Goal: Information Seeking & Learning: Find specific fact

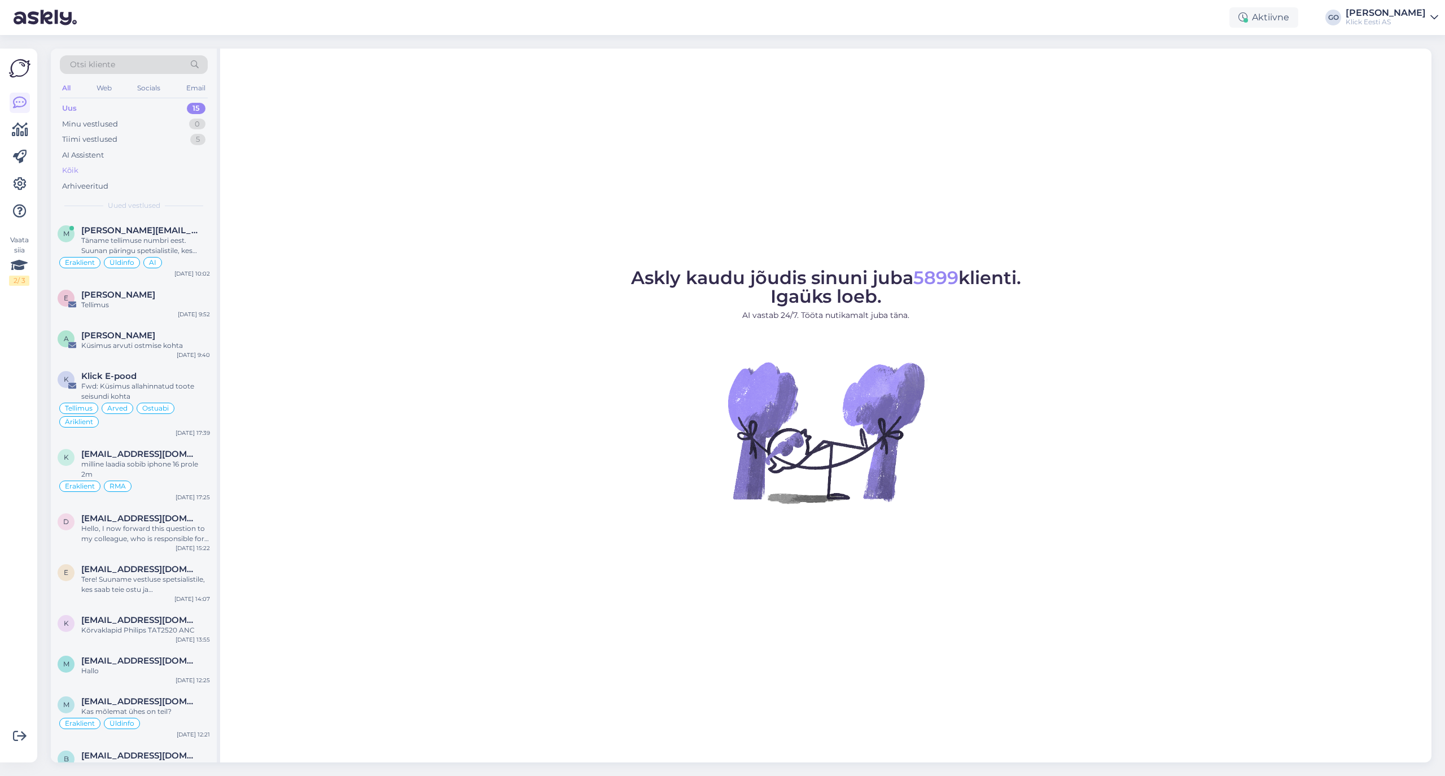
click at [80, 167] on div "Kõik" at bounding box center [134, 171] width 148 height 16
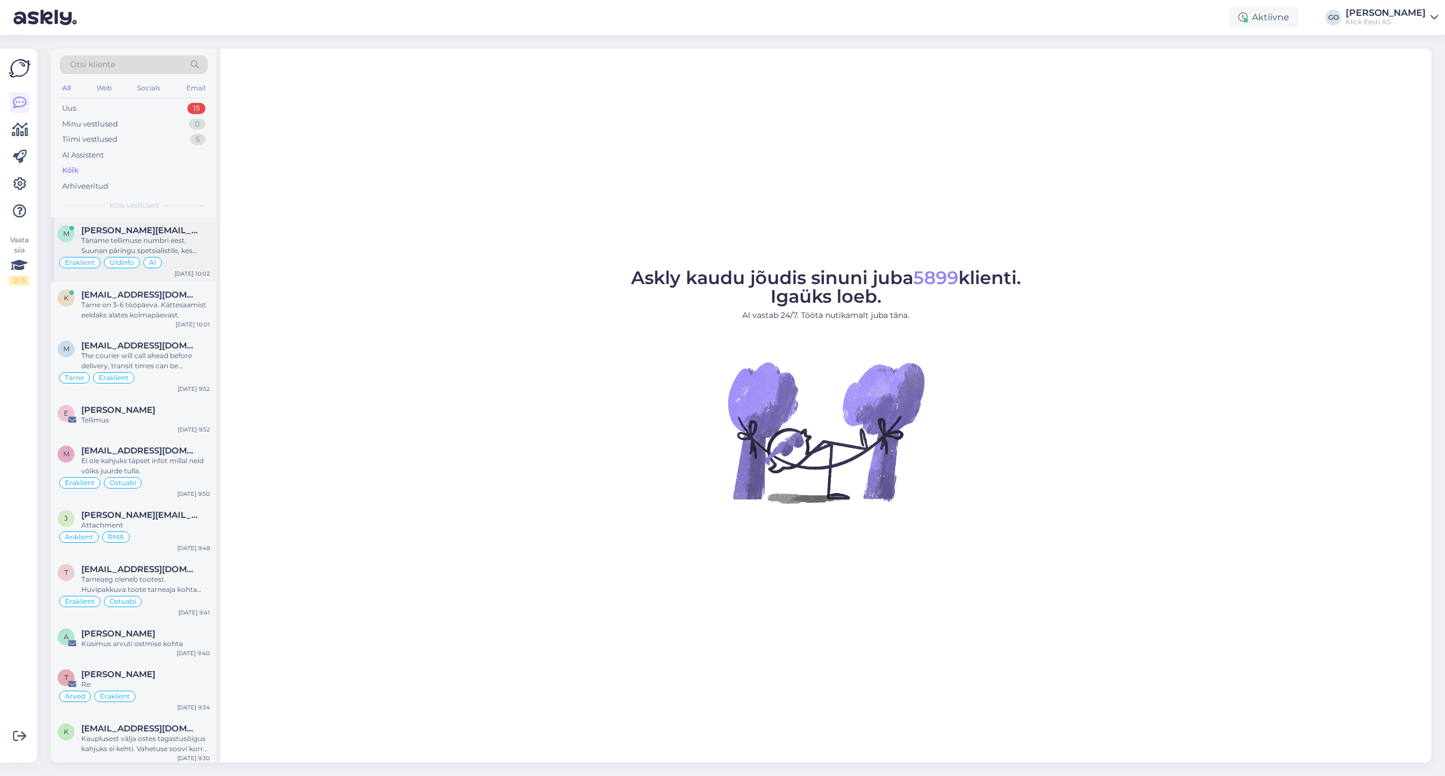
click at [202, 238] on div "Täname tellimuse numbri eest. Suunan päringu spetsialistile, kes uurib tarne os…" at bounding box center [145, 245] width 129 height 20
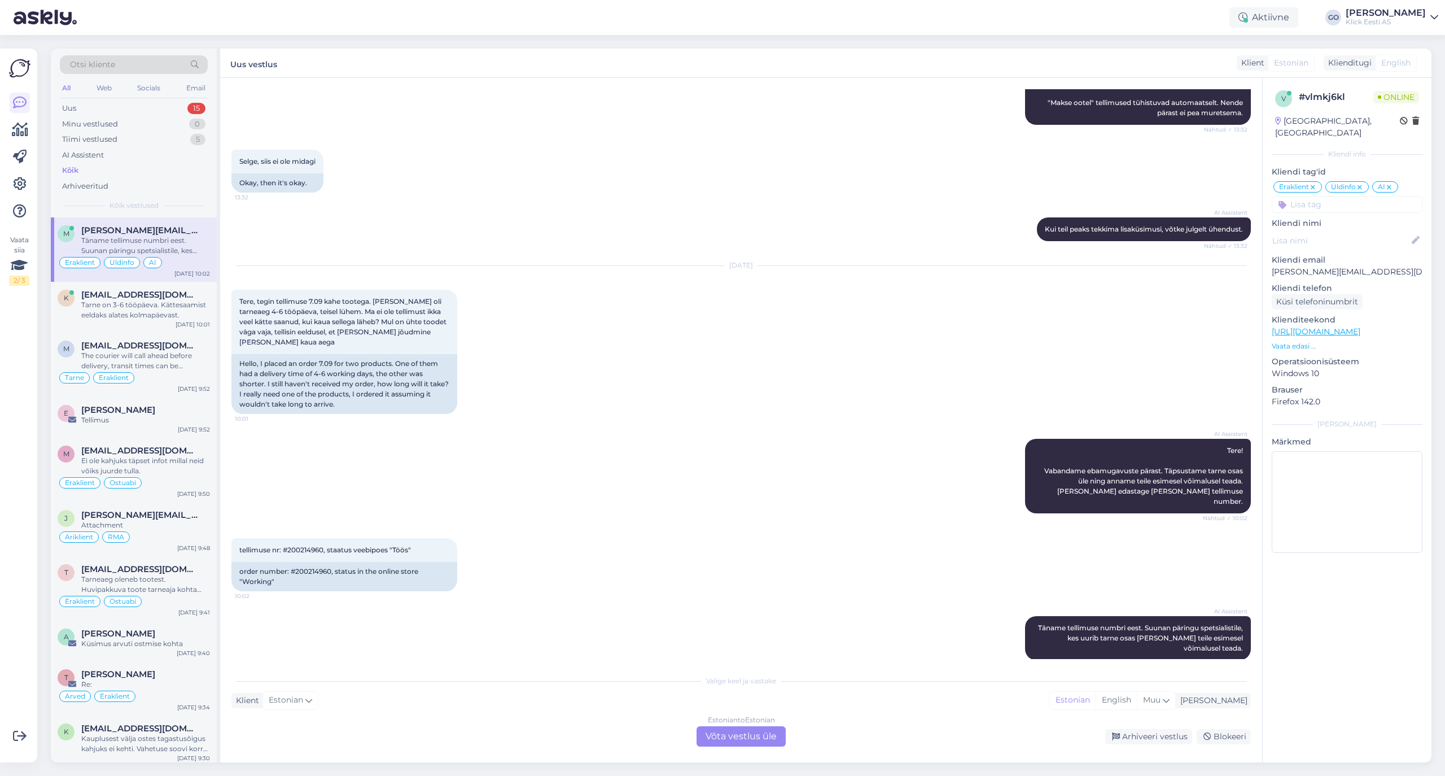
scroll to position [240, 0]
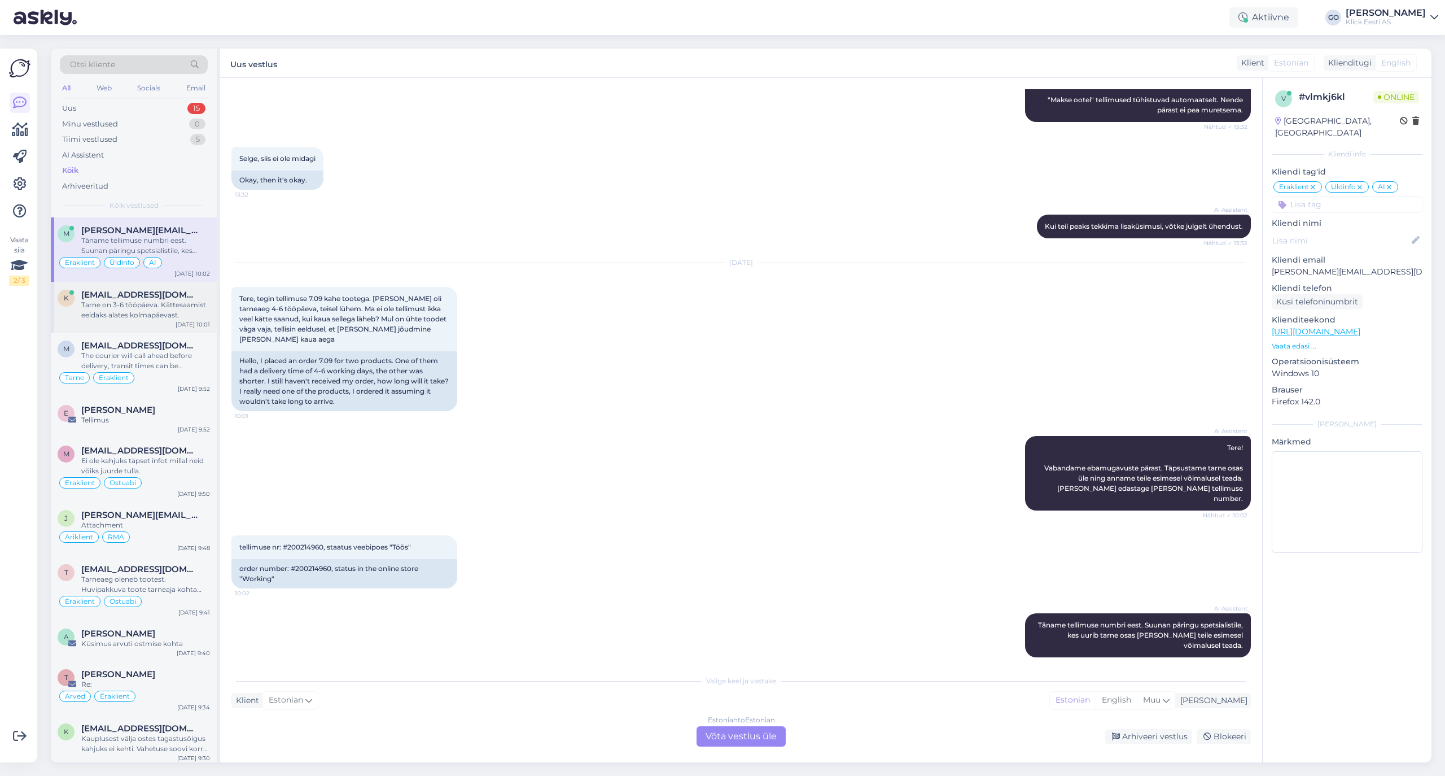
click at [134, 299] on span "[EMAIL_ADDRESS][DOMAIN_NAME]" at bounding box center [139, 295] width 117 height 10
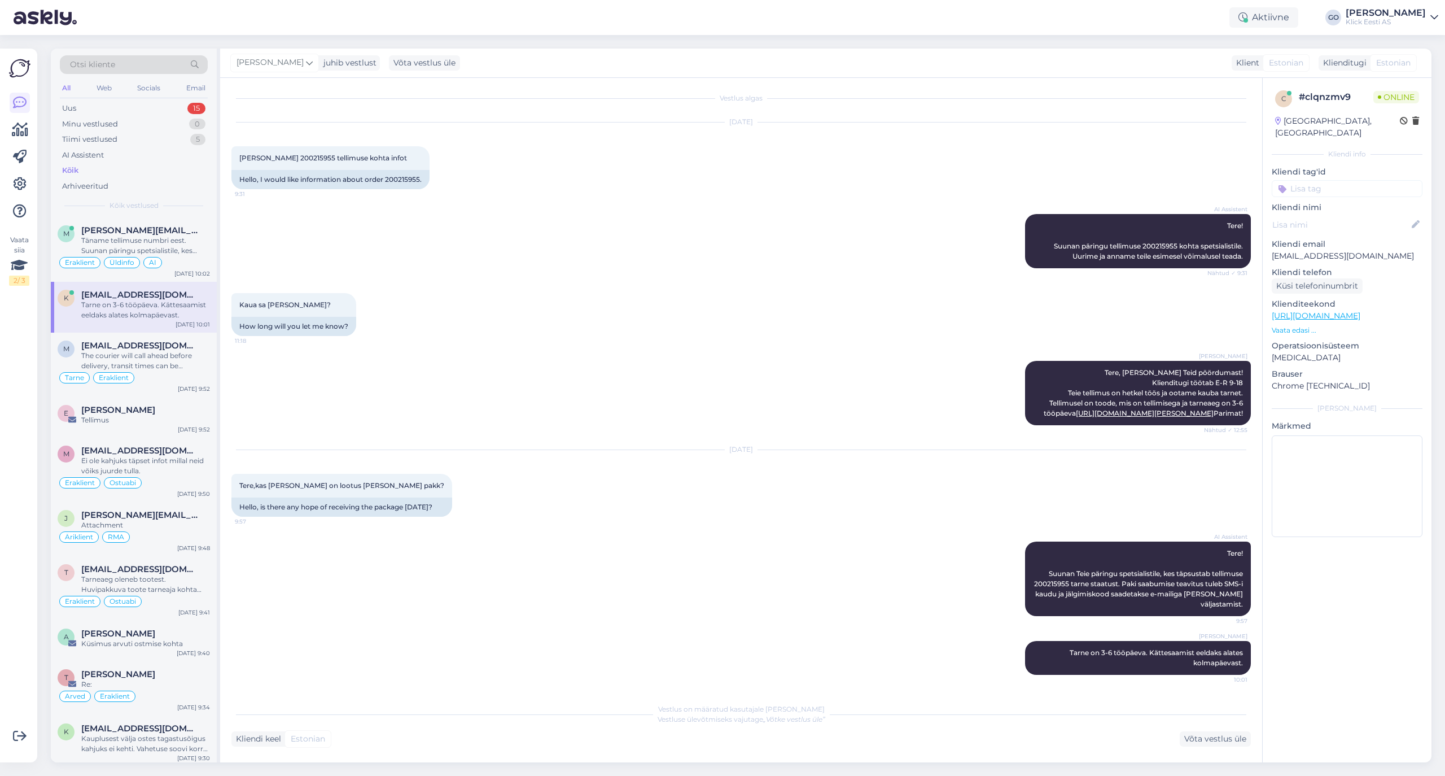
scroll to position [43, 0]
click at [156, 353] on div "The courier will call ahead before delivery, transit times can be arranged that…" at bounding box center [145, 361] width 129 height 20
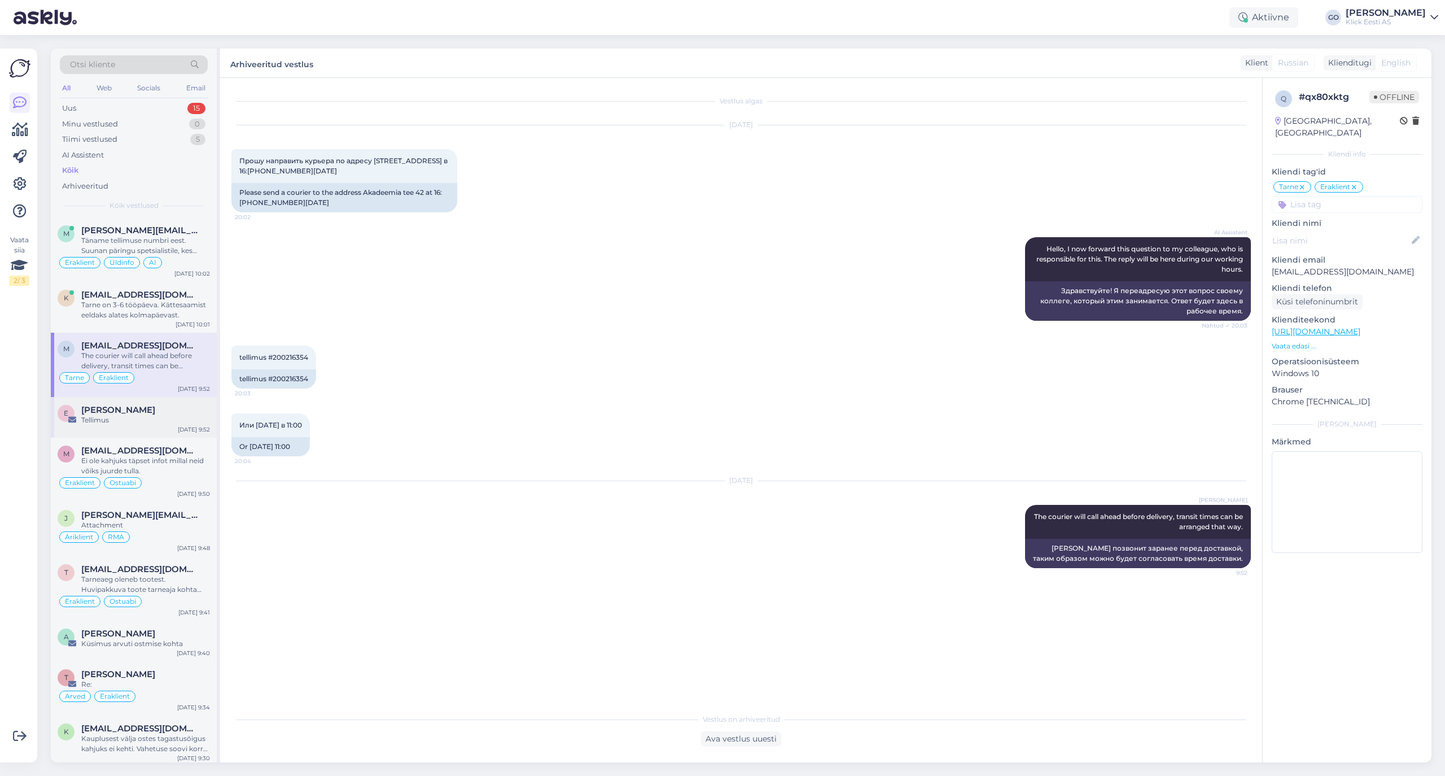
click at [156, 420] on div "Tellimus" at bounding box center [145, 420] width 129 height 10
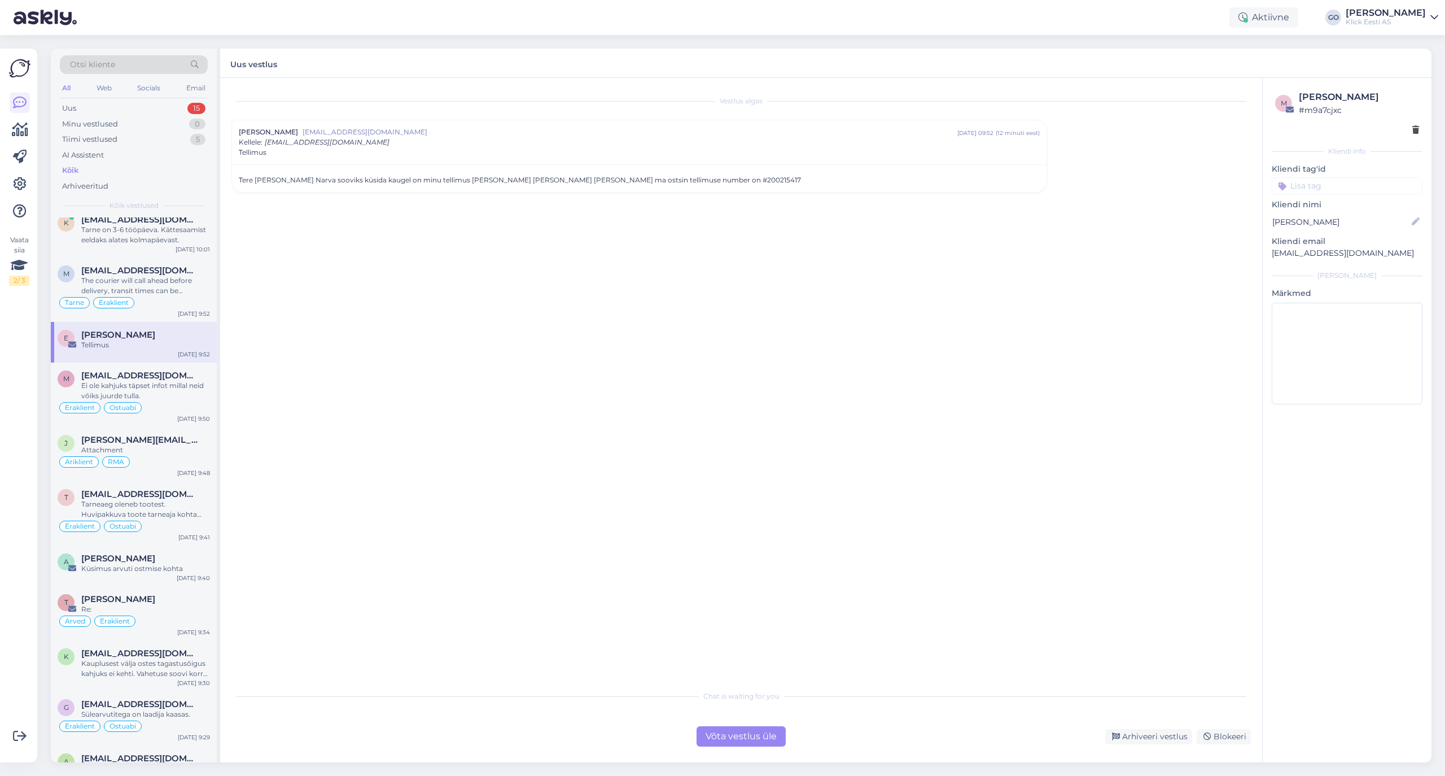
scroll to position [150, 0]
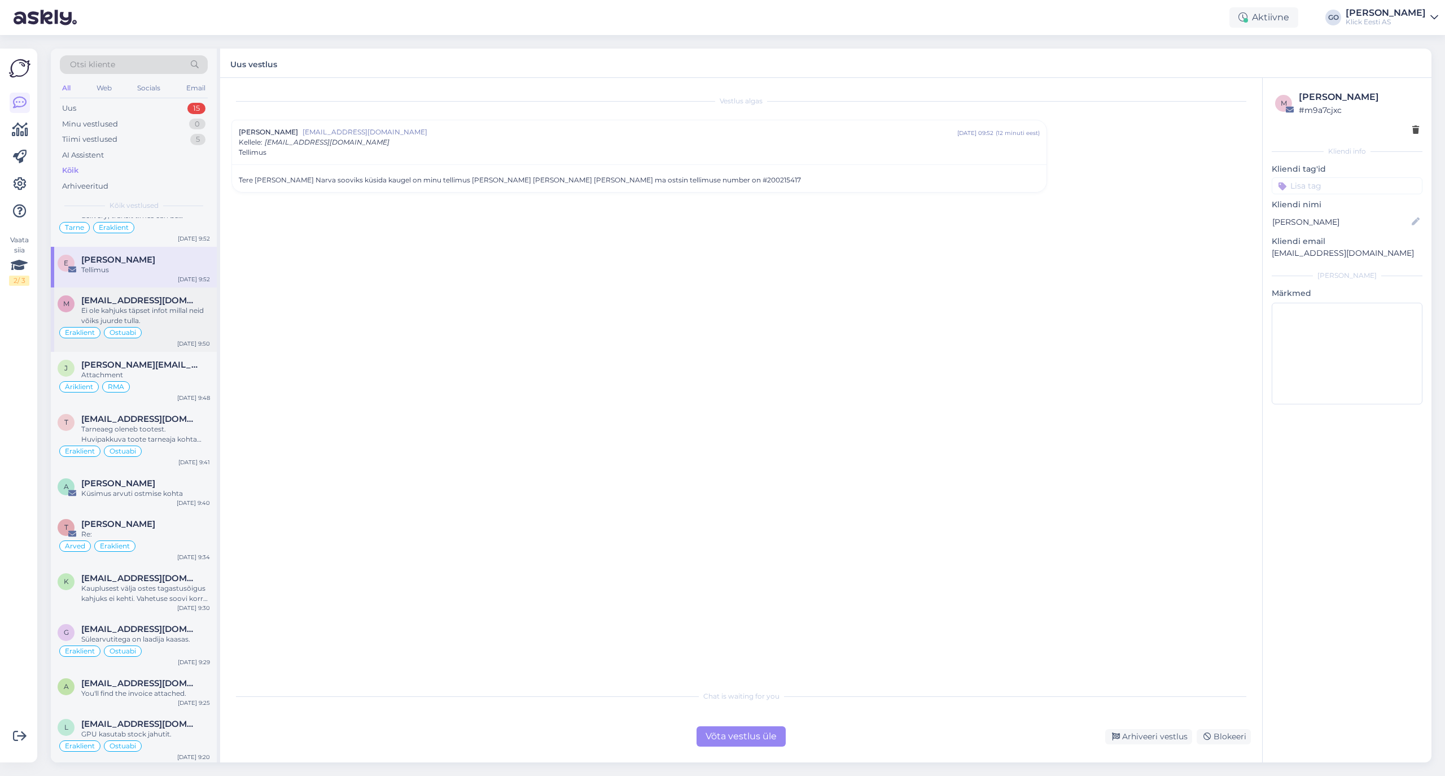
click at [155, 312] on div "Ei ole kahjuks täpset infot millal neid võiks juurde tulla." at bounding box center [145, 315] width 129 height 20
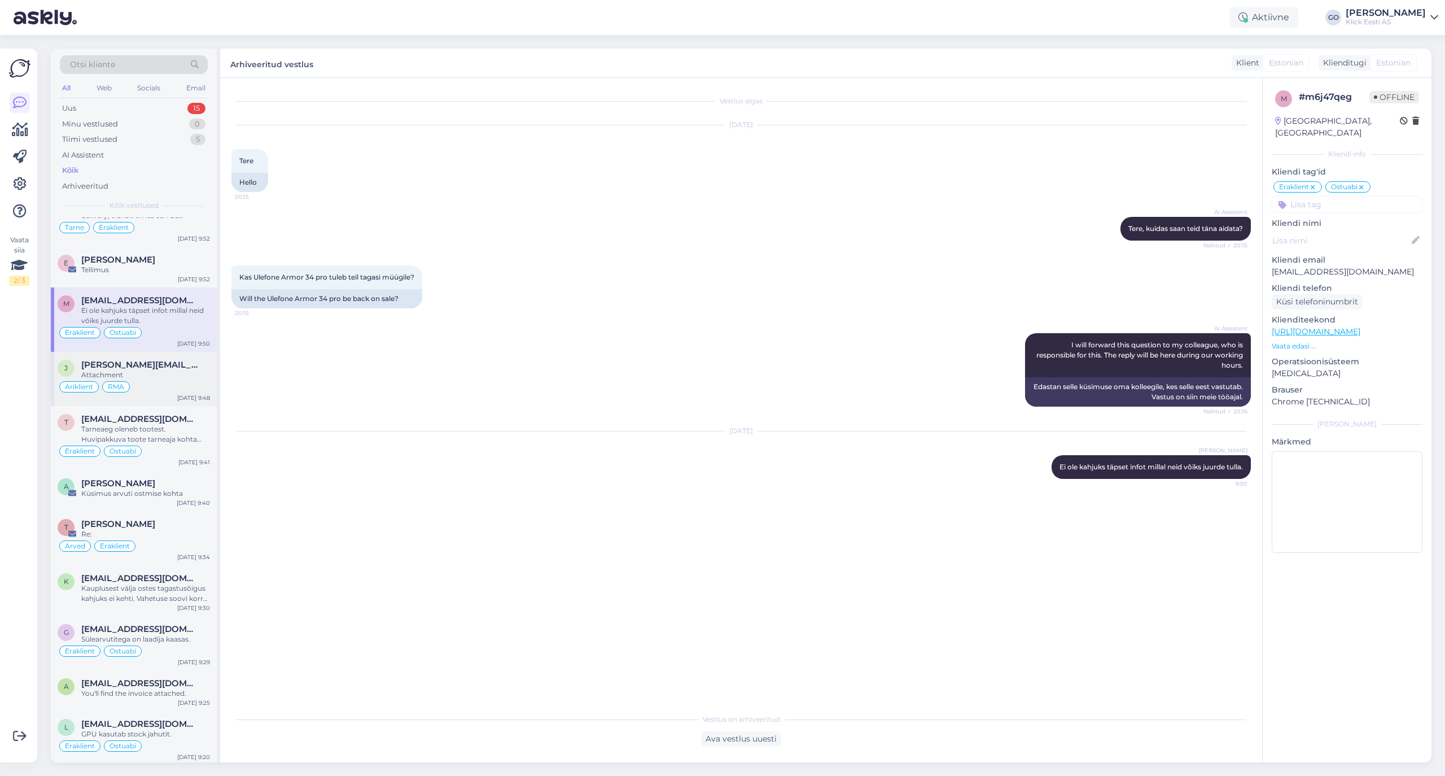
click at [168, 371] on div "Attachment" at bounding box center [145, 375] width 129 height 10
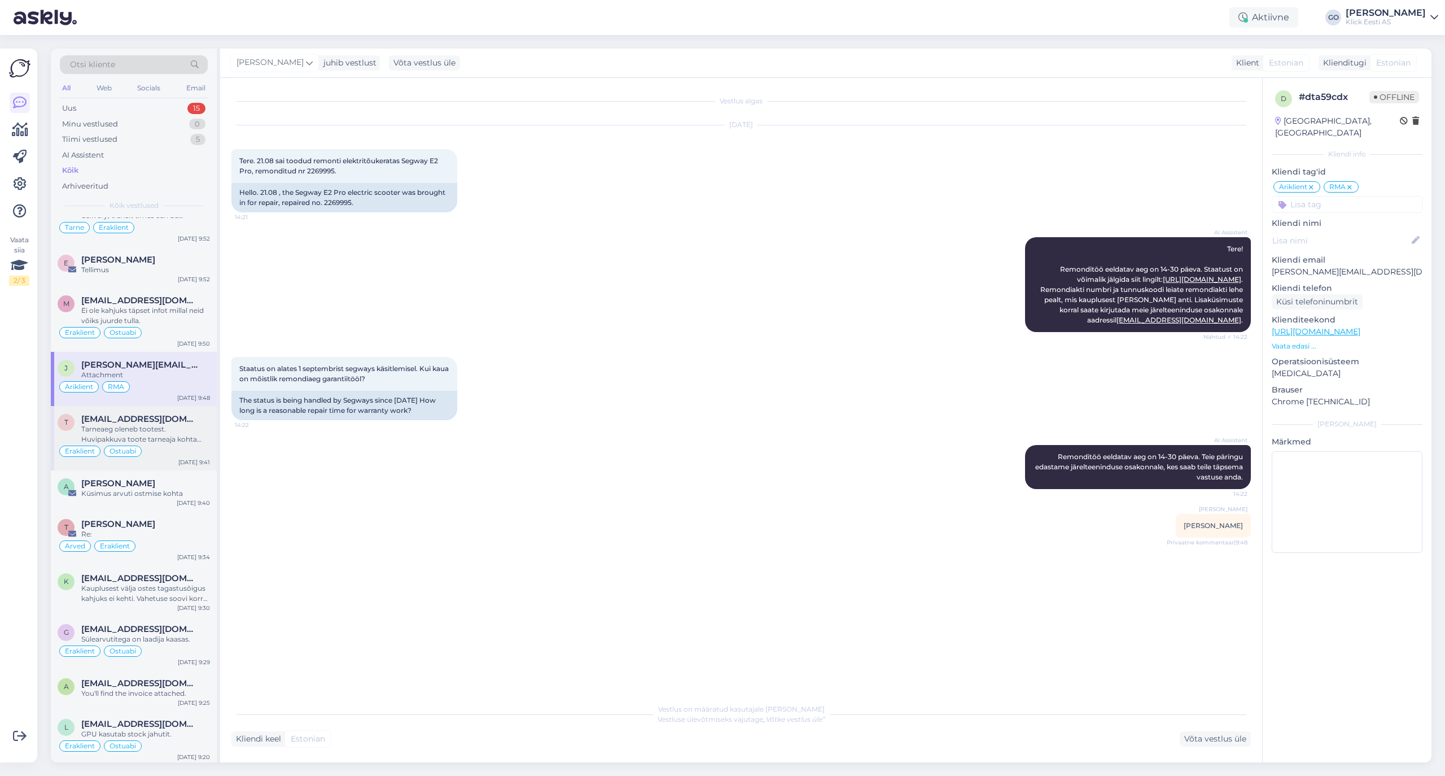
click at [177, 421] on span "[EMAIL_ADDRESS][DOMAIN_NAME]" at bounding box center [139, 419] width 117 height 10
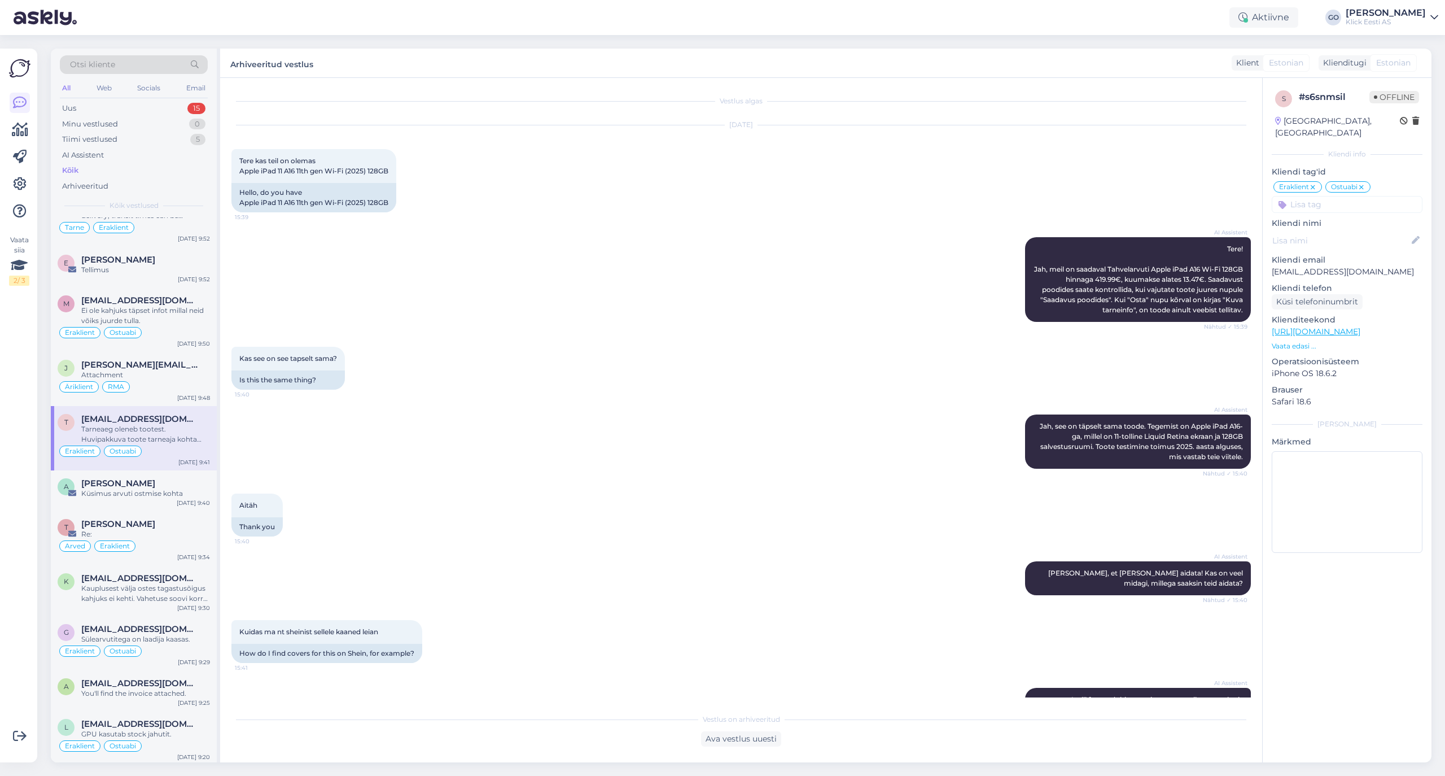
scroll to position [226, 0]
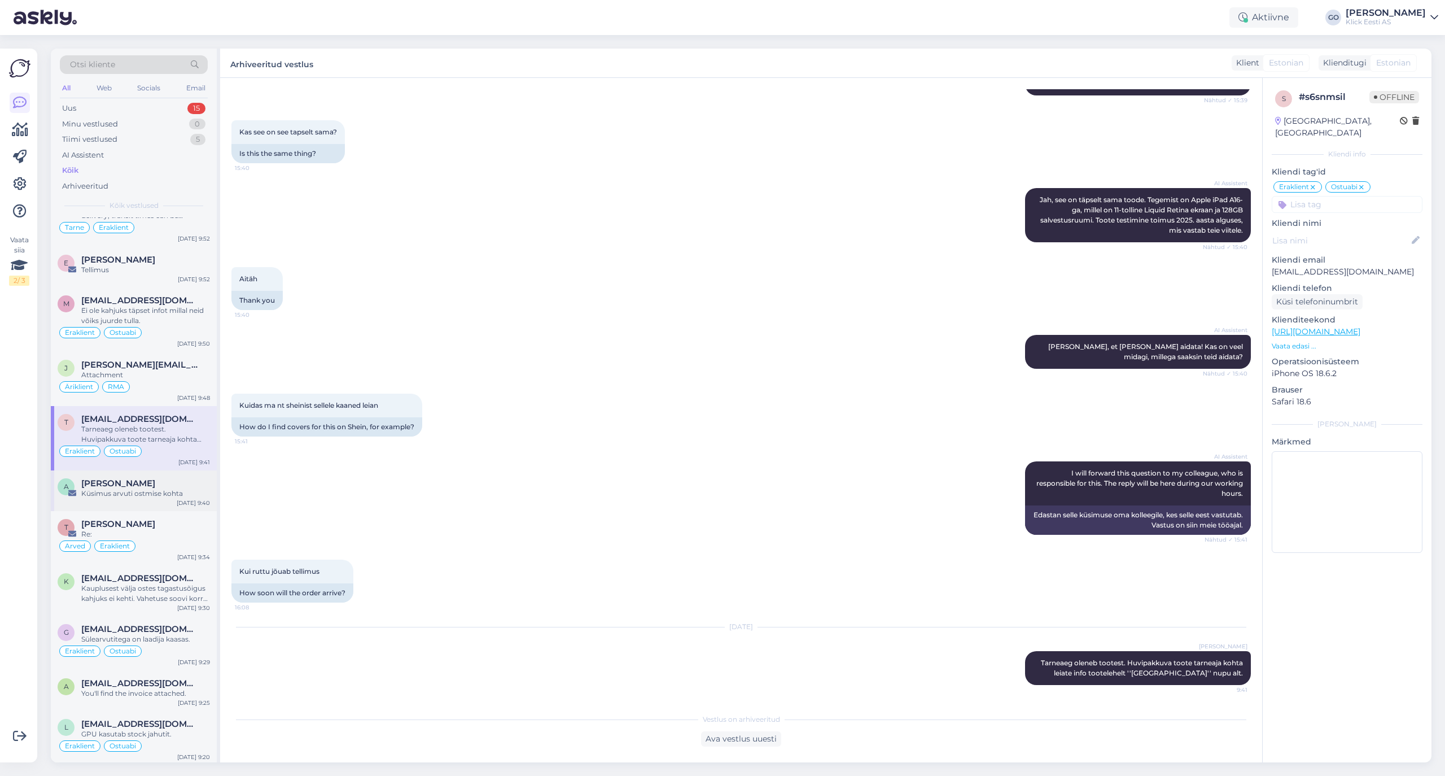
click at [154, 490] on div "Küsimus arvuti ostmise kohta" at bounding box center [145, 493] width 129 height 10
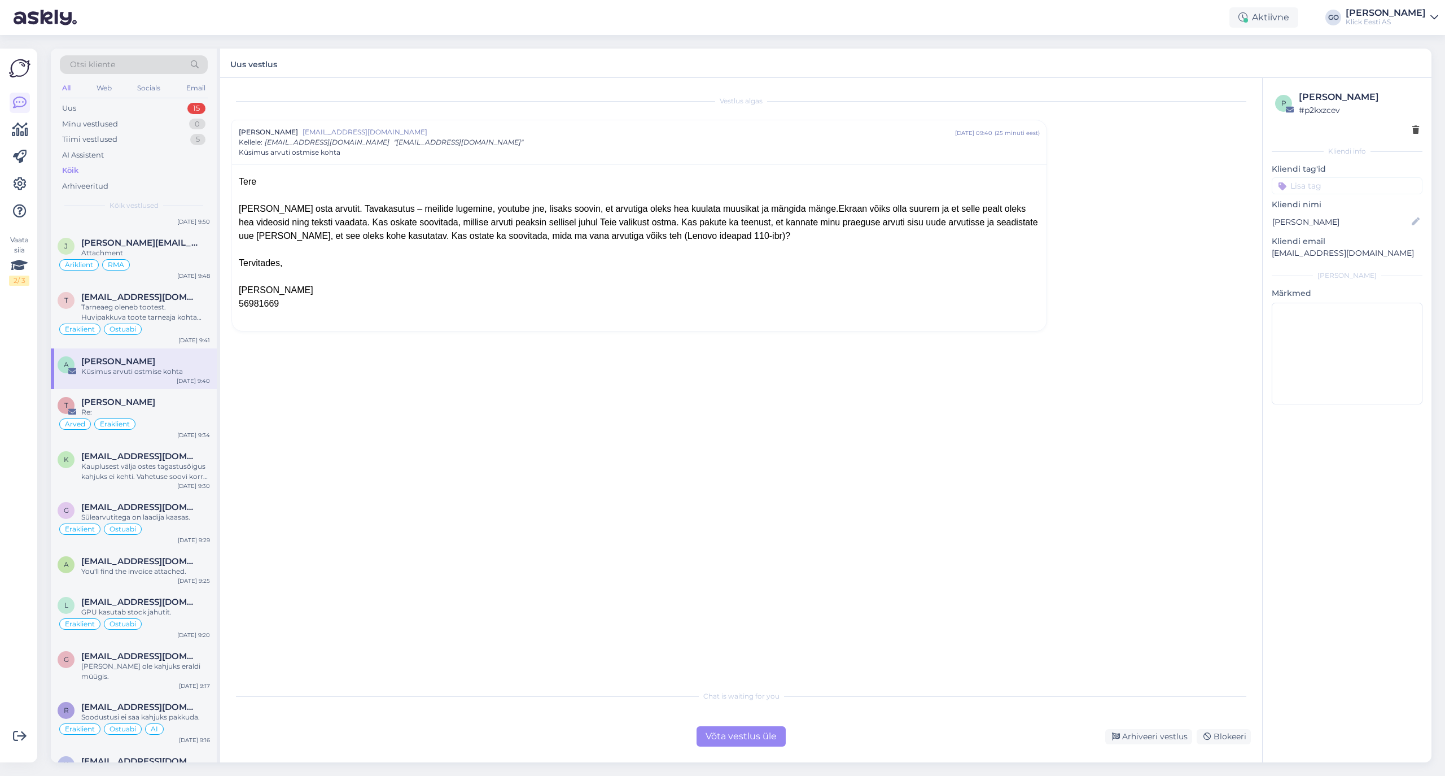
scroll to position [301, 0]
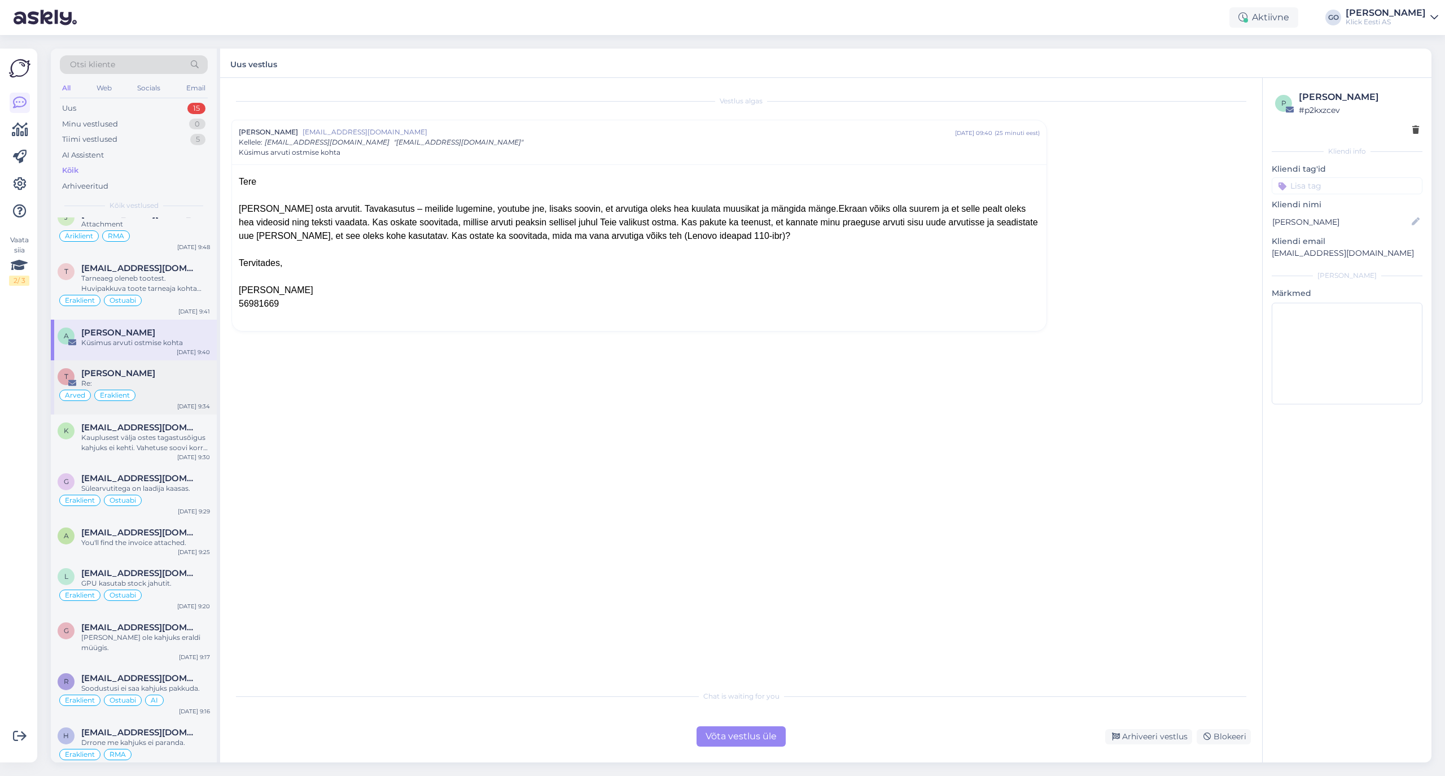
click at [154, 380] on div "Re:" at bounding box center [145, 383] width 129 height 10
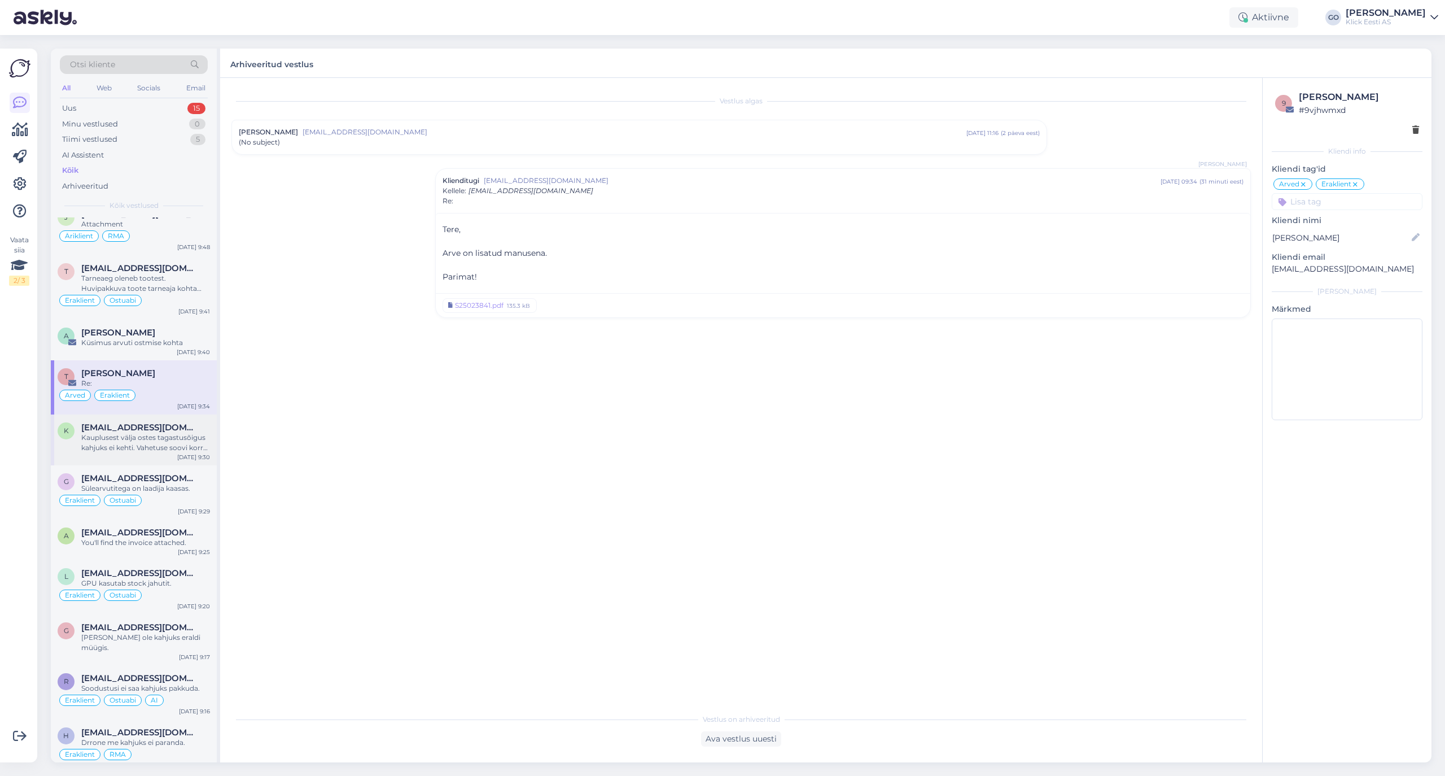
click at [154, 432] on span "[EMAIL_ADDRESS][DOMAIN_NAME]" at bounding box center [139, 427] width 117 height 10
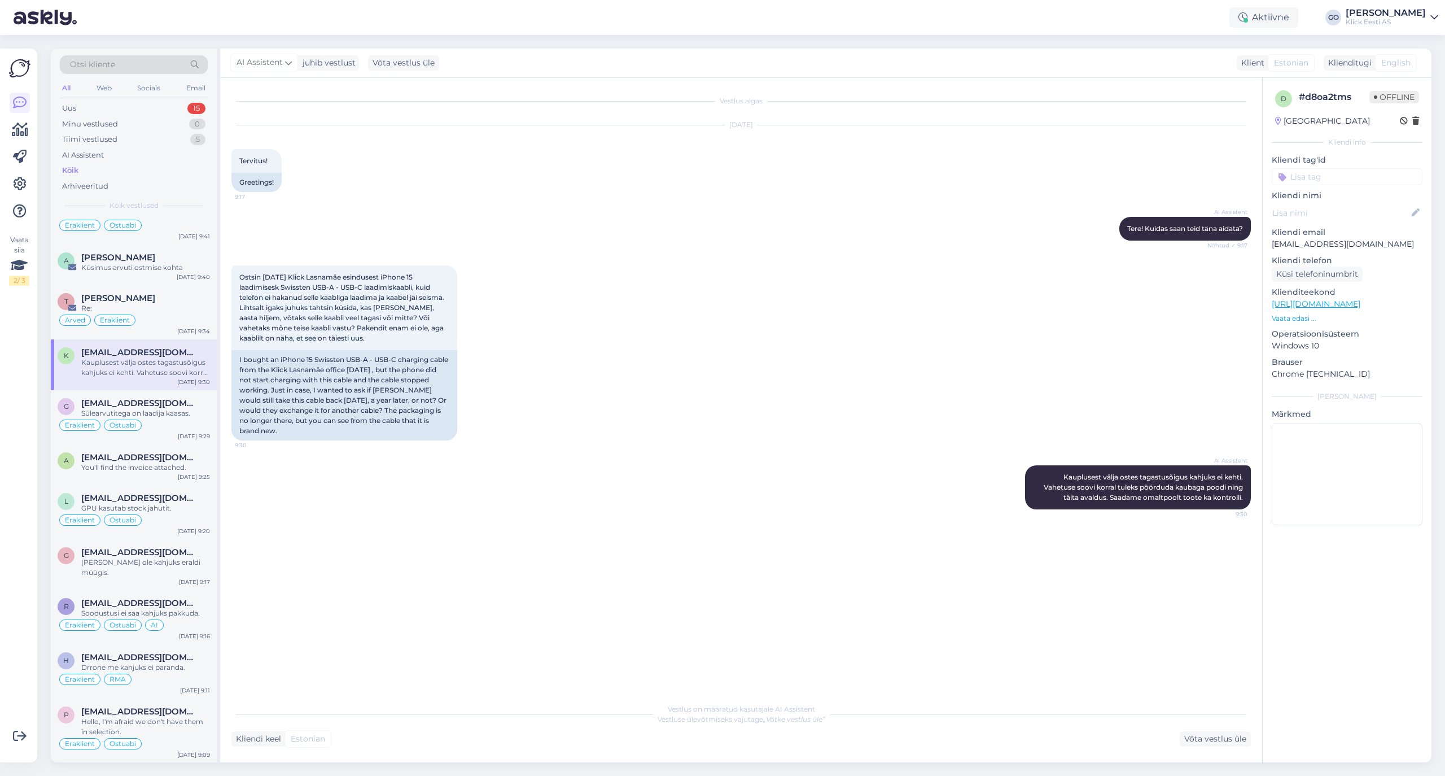
scroll to position [0, 0]
